Goal: Navigation & Orientation: Find specific page/section

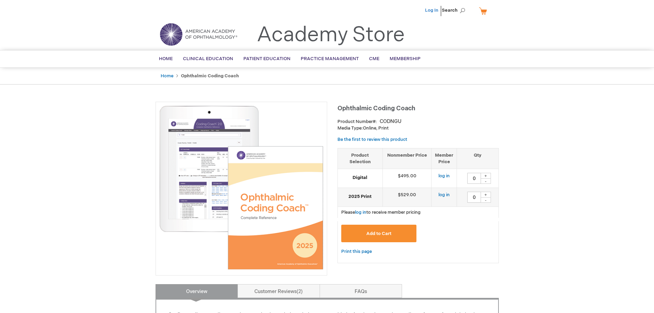
click at [428, 12] on link "Log In" at bounding box center [431, 10] width 13 height 5
click at [162, 56] on link "Home" at bounding box center [166, 58] width 24 height 17
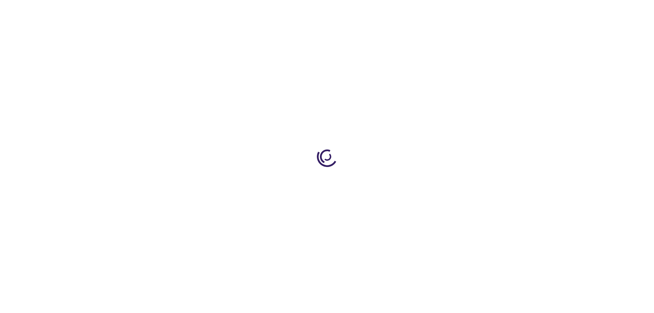
type input "0"
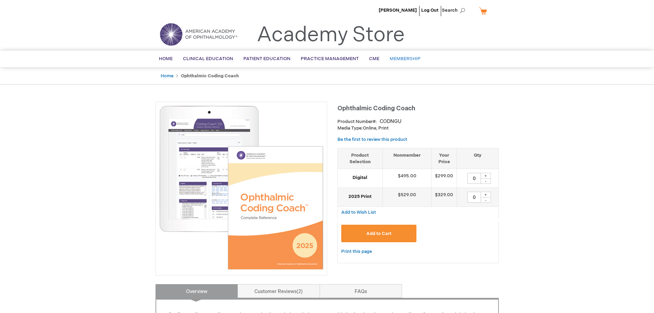
click at [396, 61] on span "Membership" at bounding box center [405, 58] width 31 height 5
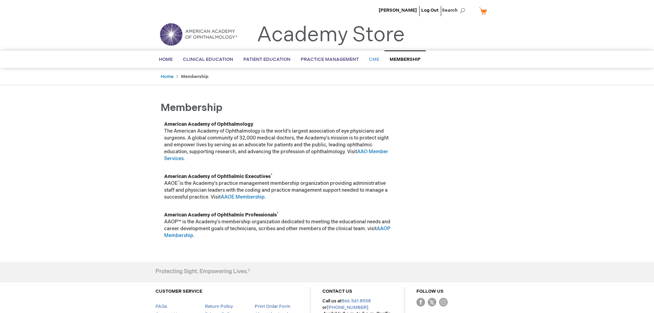
click at [375, 59] on span "CME" at bounding box center [374, 59] width 10 height 5
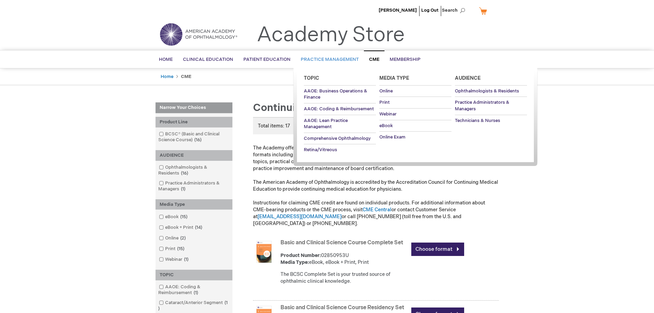
click at [338, 55] on link "Practice Management" at bounding box center [329, 59] width 68 height 17
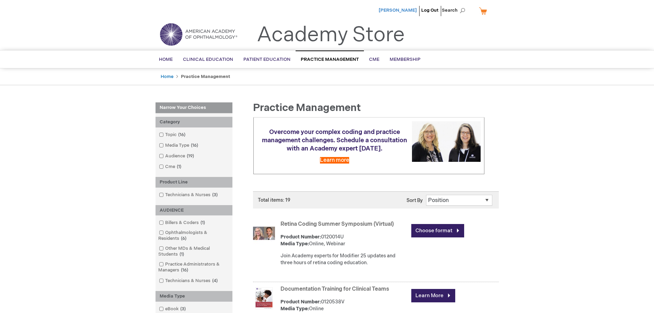
click at [399, 8] on span "[PERSON_NAME]" at bounding box center [398, 10] width 38 height 5
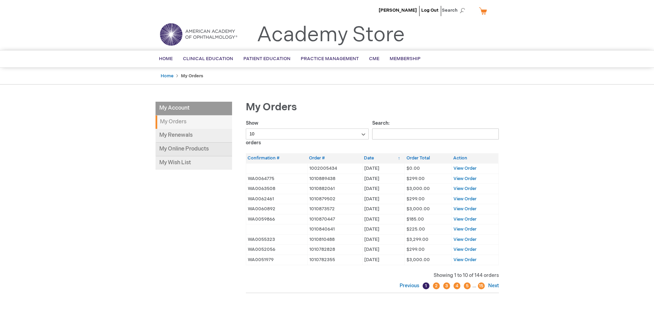
click at [196, 151] on link "My Online Products" at bounding box center [193, 149] width 77 height 14
